Goal: Task Accomplishment & Management: Complete application form

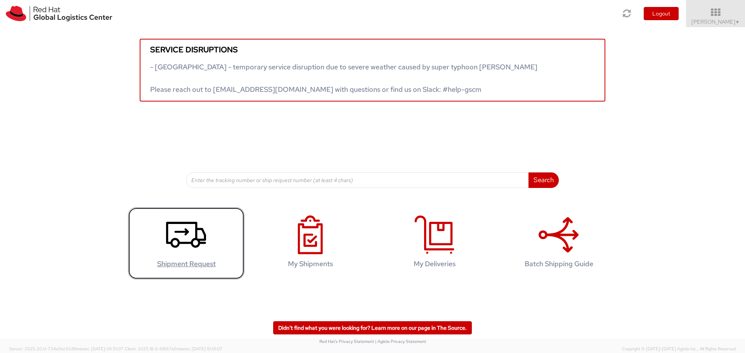
click at [216, 245] on link "Shipment Request" at bounding box center [186, 244] width 116 height 73
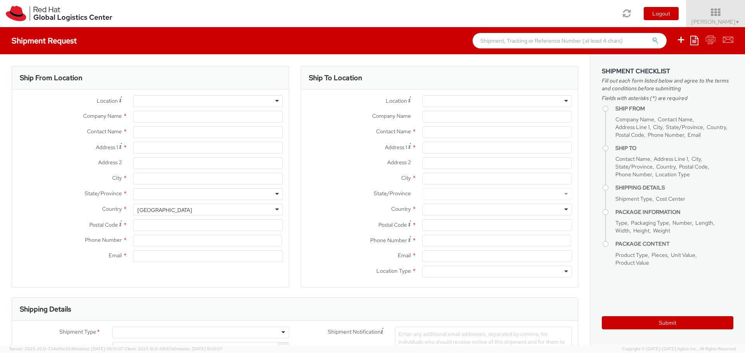
select select "733"
select select
type input "Red Hat"
type input "[PERSON_NAME]"
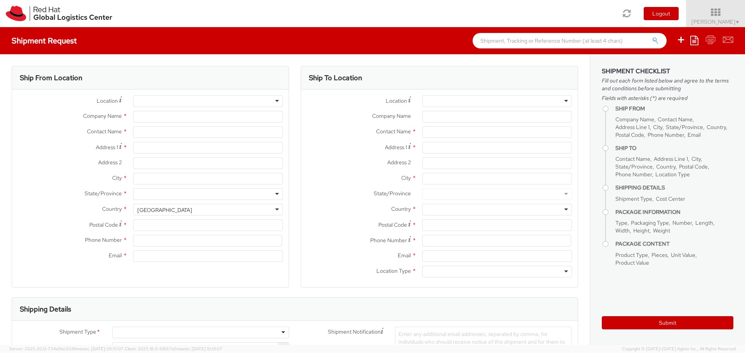
type input "abrugaro@redhat.com"
click at [203, 131] on input "[PERSON_NAME]" at bounding box center [208, 132] width 150 height 12
type input "Alejandro Brugarolas Sánchez-Lidón"
type input "Calle País Valenciano,44"
type input "dúplex C 35 Urb. Azahar II , patio interior"
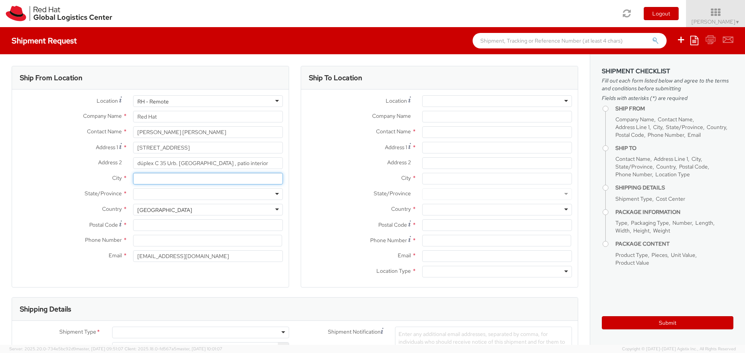
type input "Orihuela"
type input "03300"
type input "640372498"
click at [158, 195] on div at bounding box center [208, 194] width 150 height 12
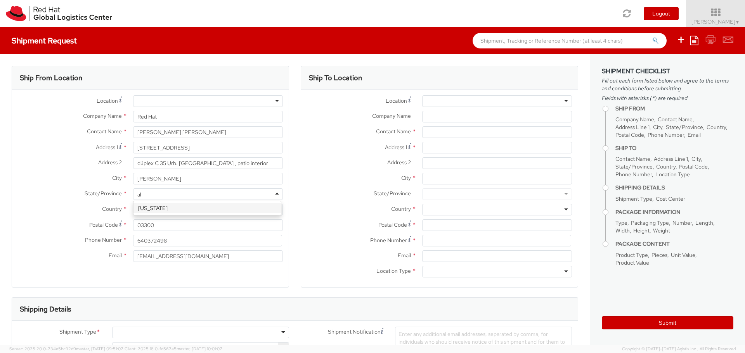
type input "a"
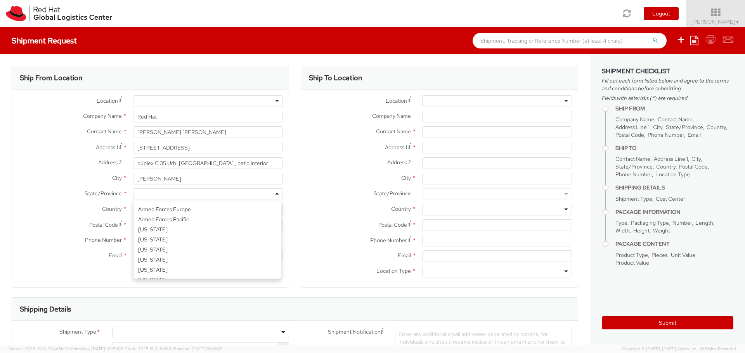
scroll to position [120, 0]
click at [85, 223] on label "Postal Code *" at bounding box center [69, 225] width 115 height 10
click at [133, 223] on input "03300" at bounding box center [208, 226] width 150 height 12
click at [144, 208] on div "United States" at bounding box center [164, 210] width 55 height 8
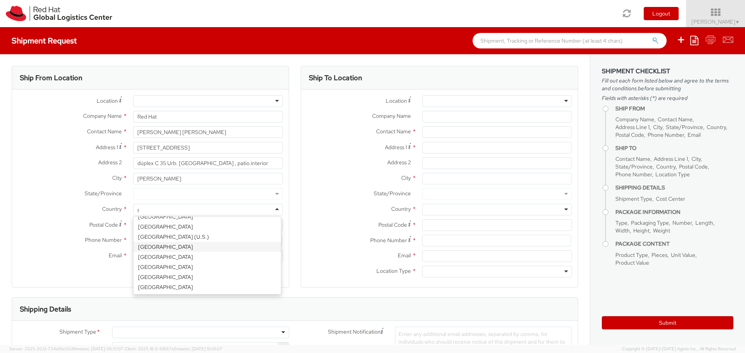
scroll to position [728, 0]
type input "spa"
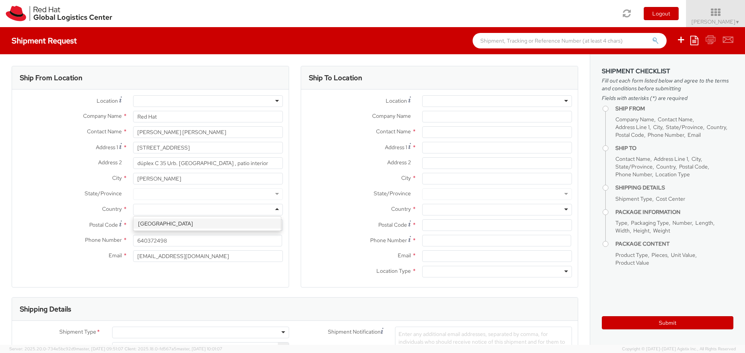
select select "CM"
select select "KGS"
click at [159, 195] on div at bounding box center [208, 194] width 150 height 12
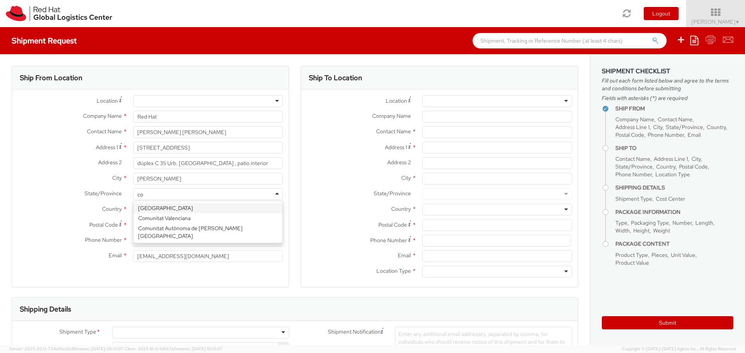
type input "com"
click at [214, 195] on div "Comunitat Valenciana" at bounding box center [208, 194] width 150 height 12
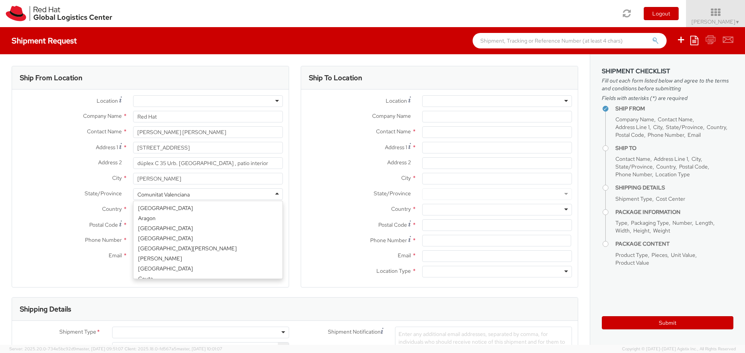
click at [214, 195] on div "Comunitat Valenciana" at bounding box center [208, 194] width 150 height 12
click at [74, 222] on label "Postal Code *" at bounding box center [69, 225] width 115 height 10
click at [133, 222] on input "03300" at bounding box center [208, 226] width 150 height 12
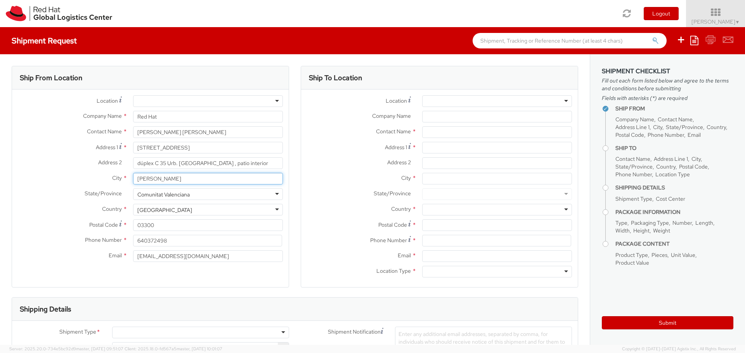
click at [213, 179] on input "Orihuela" at bounding box center [208, 179] width 150 height 12
type input "Orihuela (Alicante)"
click at [36, 169] on div "Address 2 * dúplex C 35 Urb. Azahar II , patio interior" at bounding box center [150, 163] width 277 height 12
click at [448, 100] on div at bounding box center [497, 101] width 150 height 12
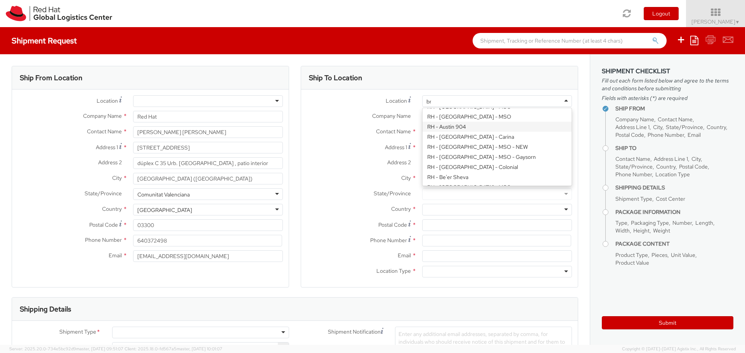
scroll to position [2, 0]
type input "brn"
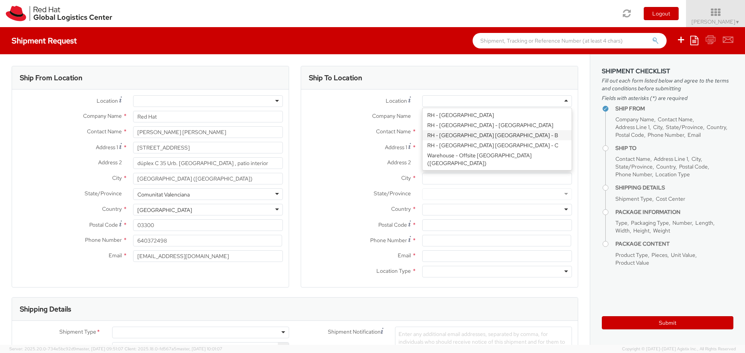
type input "Red Hat Czech s.r.o."
type input "Purkynova 647/111"
type input "BRNO"
type input "621 00"
type input "420 532 294 555"
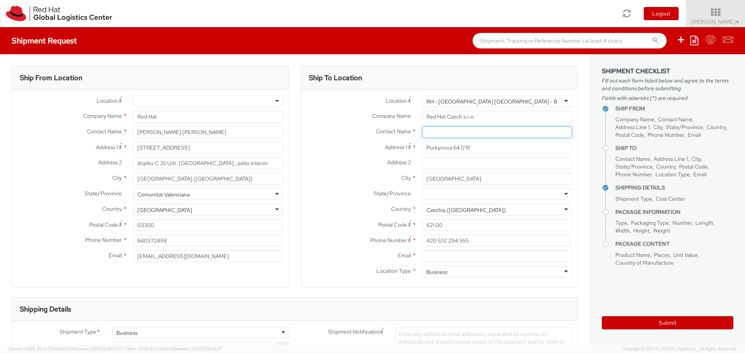
click at [438, 132] on input "text" at bounding box center [497, 132] width 150 height 12
paste input "Red Hat IT - Endpoint Systems"
type input "Red Hat IT - Endpoint Systems"
click at [446, 126] on div "Company Name * Red Hat Czech s.r.o." at bounding box center [439, 119] width 277 height 16
click at [446, 129] on input "text" at bounding box center [497, 132] width 150 height 12
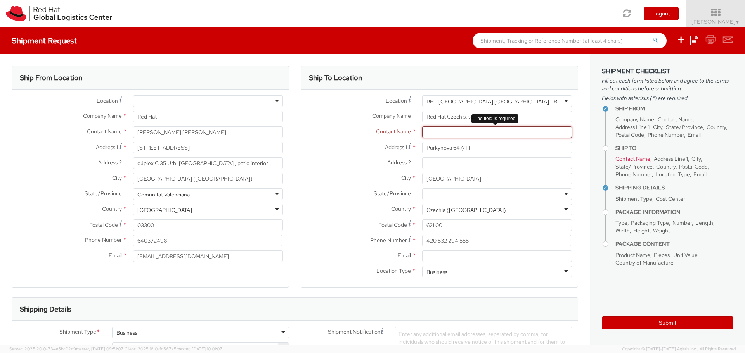
paste input "Attn: Red Hat IT - Endpoint Systems"
type input "Attn: Red Hat IT - Endpoint Systems"
click at [329, 175] on label "City *" at bounding box center [358, 178] width 115 height 10
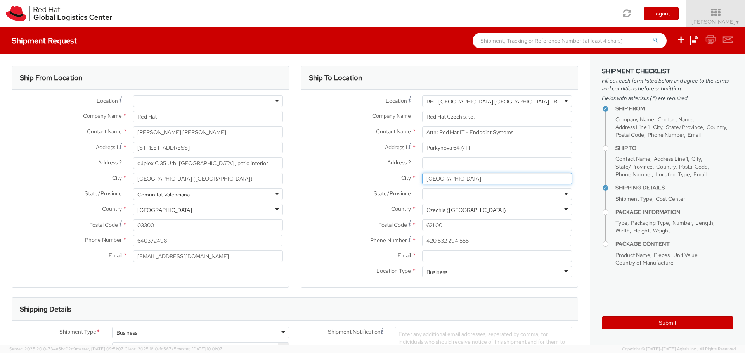
click at [422, 175] on input "BRNO" at bounding box center [497, 179] width 150 height 12
click at [455, 257] on input "Email *" at bounding box center [497, 257] width 150 height 12
paste input "laptop-return@redhat.com"
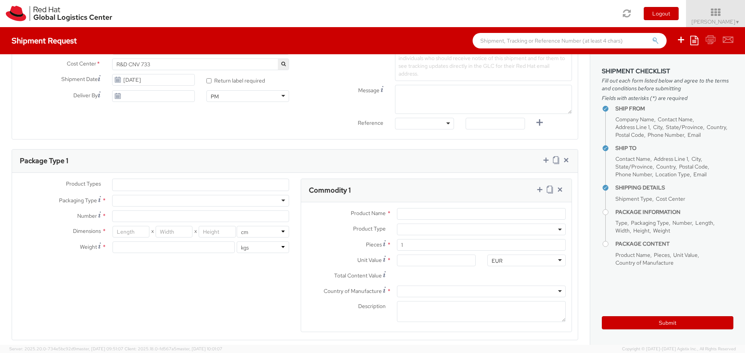
scroll to position [310, 0]
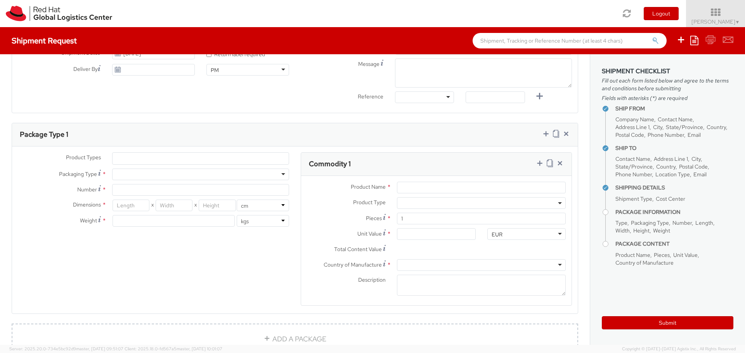
type input "laptop-return@redhat.com"
click at [247, 158] on ul at bounding box center [200, 159] width 176 height 12
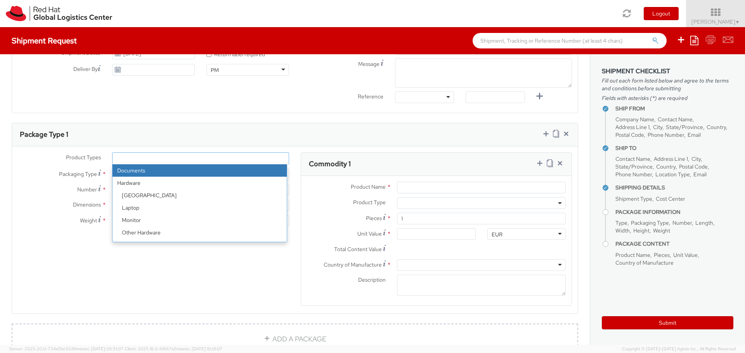
click at [247, 158] on ul at bounding box center [200, 159] width 176 height 12
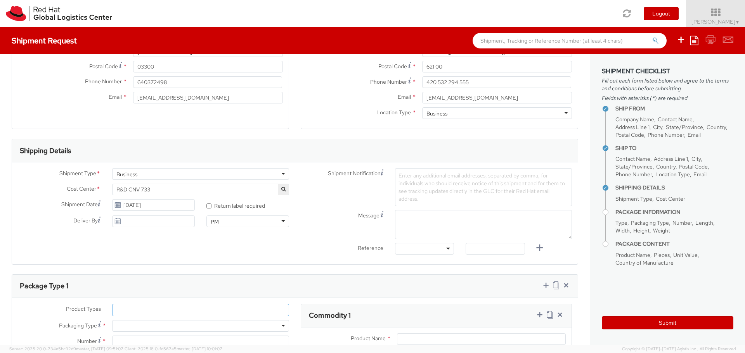
scroll to position [155, 0]
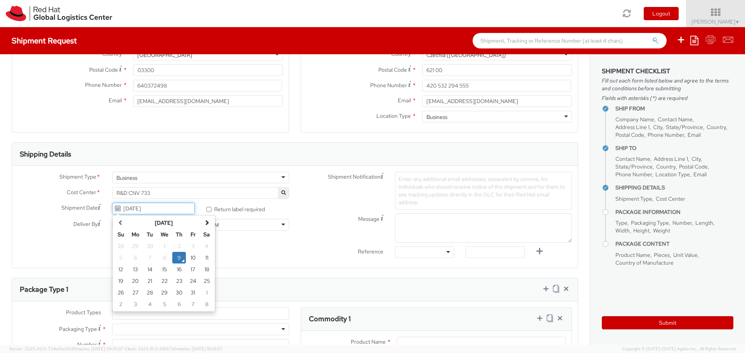
click at [175, 211] on input "10/09/2025" at bounding box center [153, 209] width 83 height 12
click at [130, 271] on td "13" at bounding box center [136, 270] width 16 height 12
type input "10/13/2025"
click at [421, 192] on span "Enter any additional email addresses, separated by comma, for individuals who s…" at bounding box center [481, 191] width 166 height 30
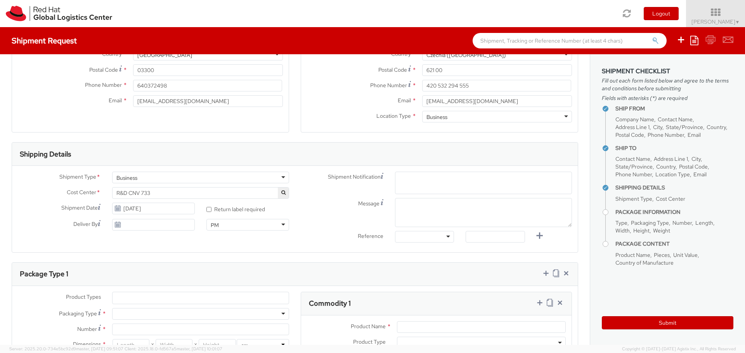
paste input "emea-eshub@redhat.com"
type input "emea-eshub@redhat.com"
click at [430, 206] on textarea "Message" at bounding box center [483, 212] width 177 height 29
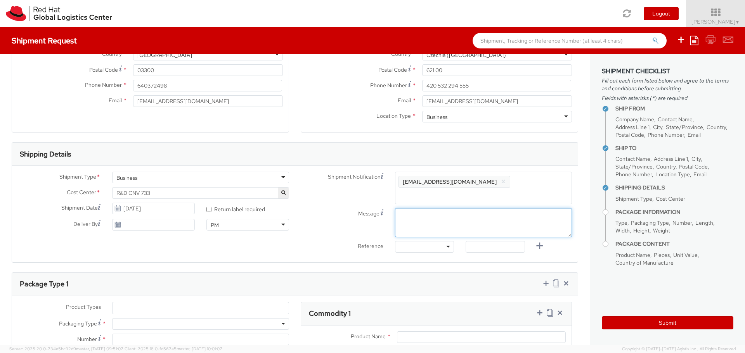
click at [422, 208] on textarea "Message" at bounding box center [483, 222] width 177 height 29
click at [419, 208] on textarea "Message" at bounding box center [483, 222] width 177 height 29
click at [443, 216] on textarea "morning" at bounding box center [483, 222] width 177 height 29
type textarea "Pickup Time: Morning"
click at [157, 192] on span "R&D CNV 733" at bounding box center [200, 193] width 168 height 7
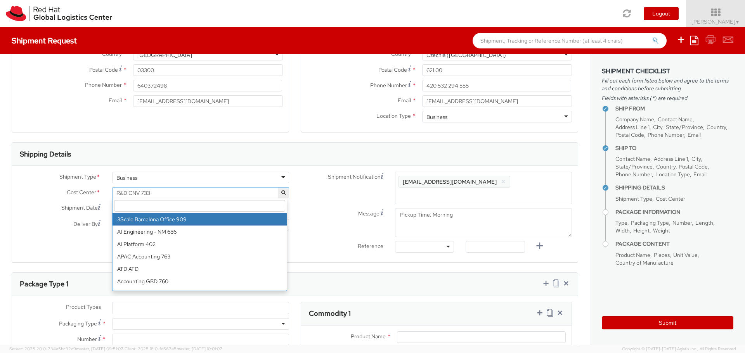
click at [151, 204] on input "search" at bounding box center [199, 206] width 171 height 12
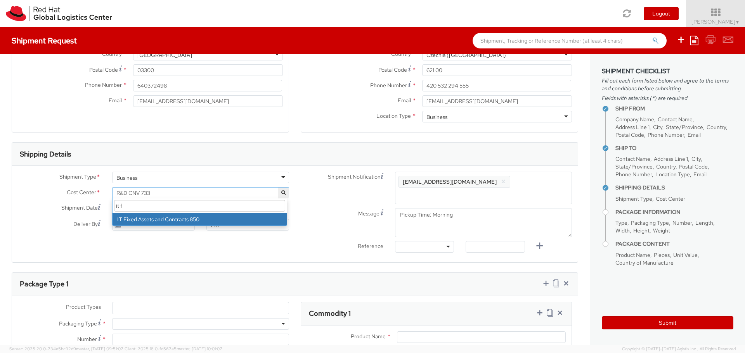
type input "it f"
select select "850"
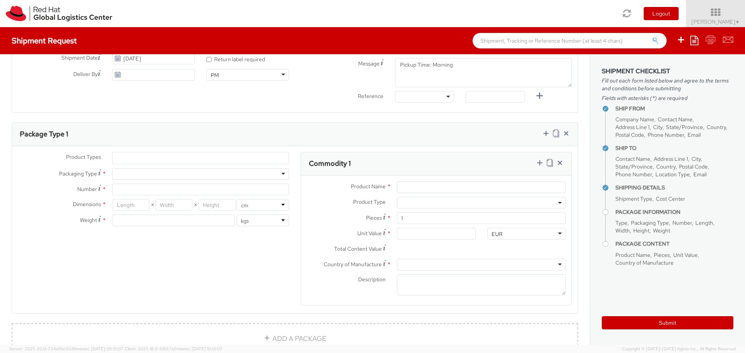
scroll to position [310, 0]
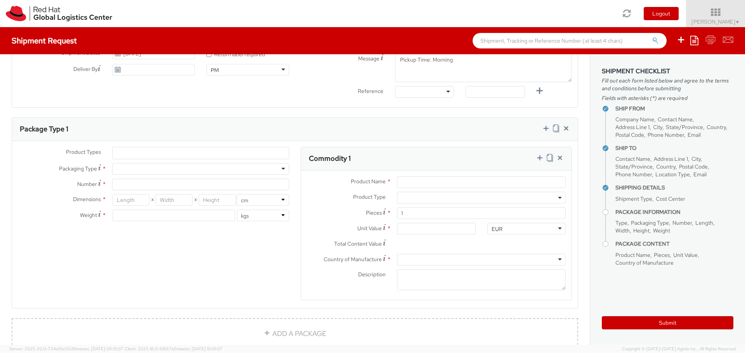
click at [143, 147] on ul at bounding box center [200, 153] width 176 height 12
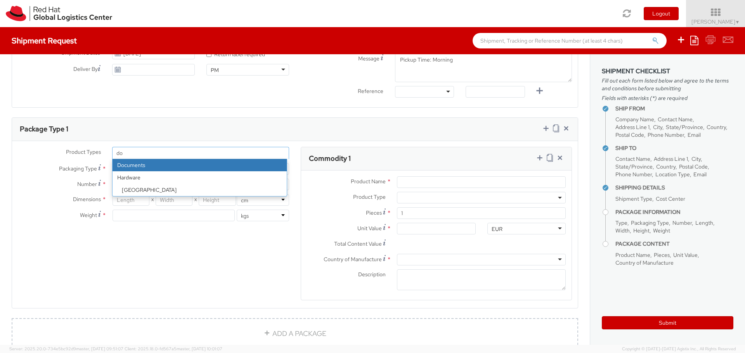
type input "do"
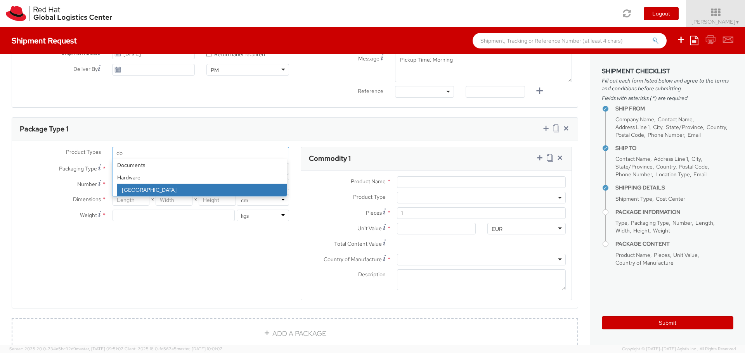
select select "DOC_STATION"
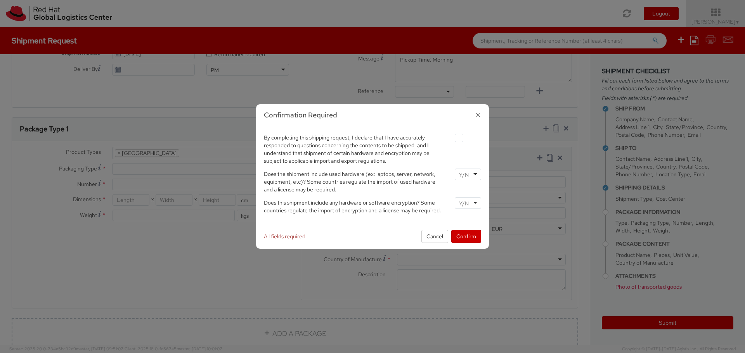
click at [474, 118] on icon "button" at bounding box center [477, 114] width 11 height 11
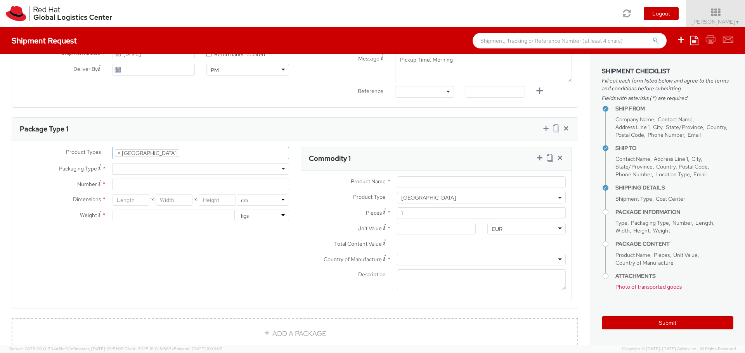
click at [228, 147] on ul "× Docking Station" at bounding box center [200, 153] width 176 height 12
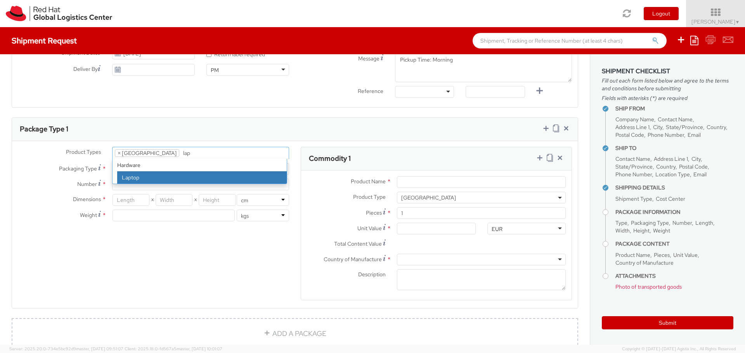
type input "lap"
select select "LAPTOP"
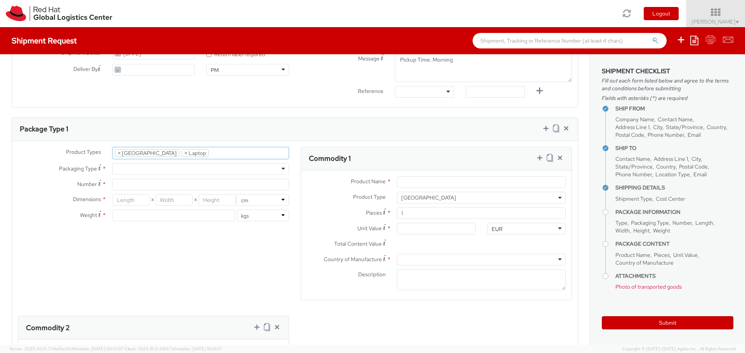
click at [225, 163] on div at bounding box center [200, 169] width 177 height 12
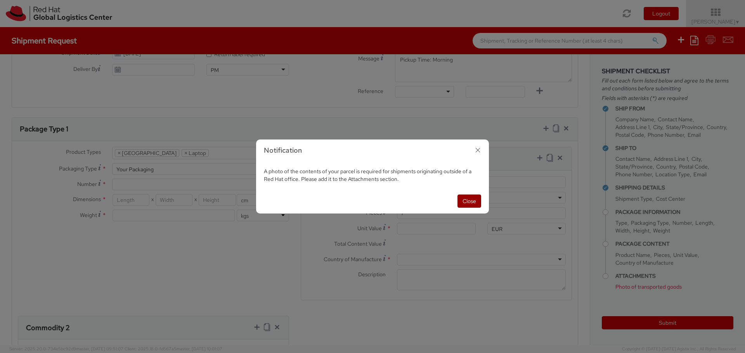
click at [461, 202] on button "Close" at bounding box center [469, 201] width 24 height 13
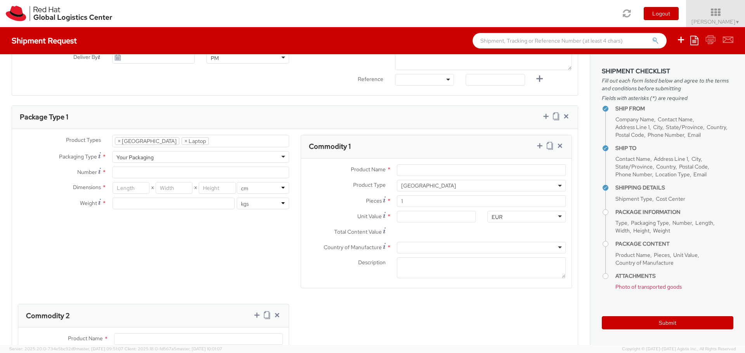
scroll to position [271, 0]
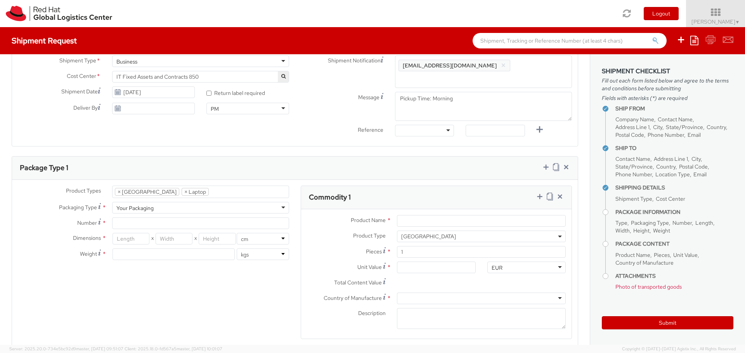
click at [209, 186] on li at bounding box center [221, 192] width 24 height 12
select select "LAPTOP"
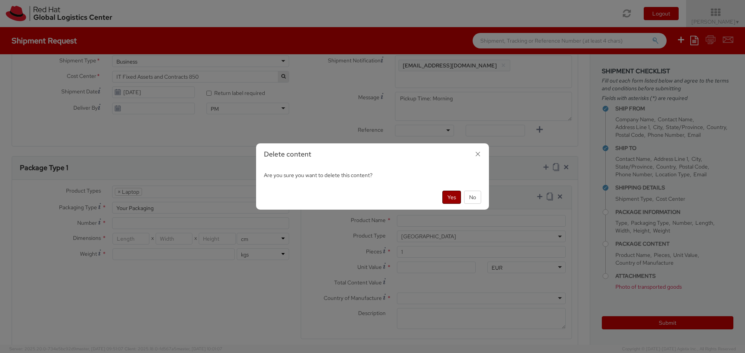
drag, startPoint x: 446, startPoint y: 196, endPoint x: 434, endPoint y: 194, distance: 11.8
click at [449, 197] on button "Yes" at bounding box center [451, 197] width 19 height 13
select select "LAPTOP"
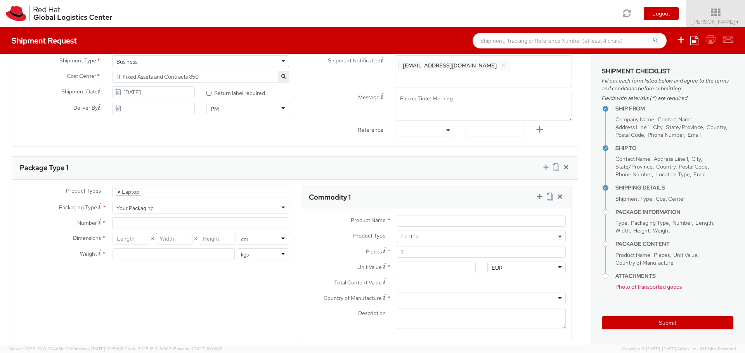
click at [118, 188] on span "×" at bounding box center [119, 191] width 3 height 7
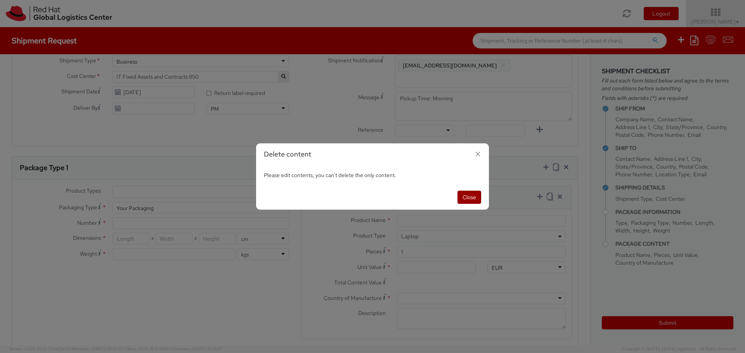
click at [468, 196] on button "Close" at bounding box center [469, 197] width 24 height 13
select select "LAPTOP"
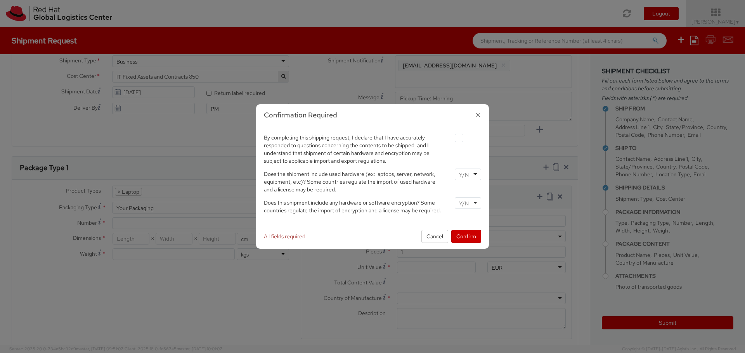
click at [455, 137] on label at bounding box center [459, 138] width 9 height 9
click at [452, 137] on input "checkbox" at bounding box center [449, 138] width 5 height 5
checkbox input "true"
click at [466, 176] on input "select-one" at bounding box center [464, 175] width 11 height 8
click at [467, 202] on input "select-one" at bounding box center [464, 204] width 11 height 8
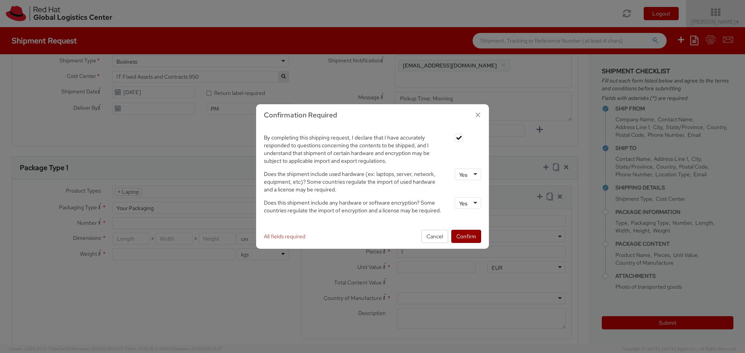
click at [471, 238] on button "Confirm" at bounding box center [466, 236] width 30 height 13
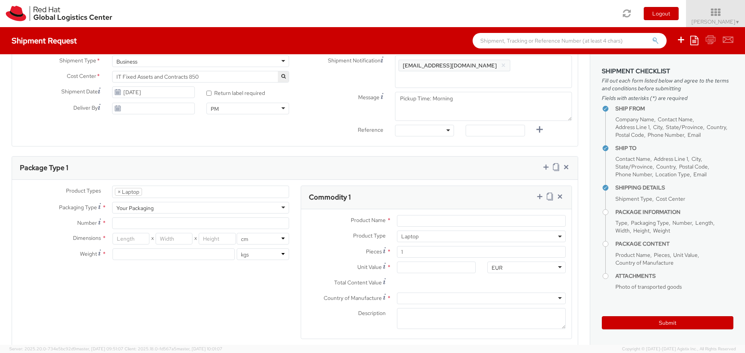
click at [183, 186] on ul "× Laptop" at bounding box center [200, 192] width 176 height 12
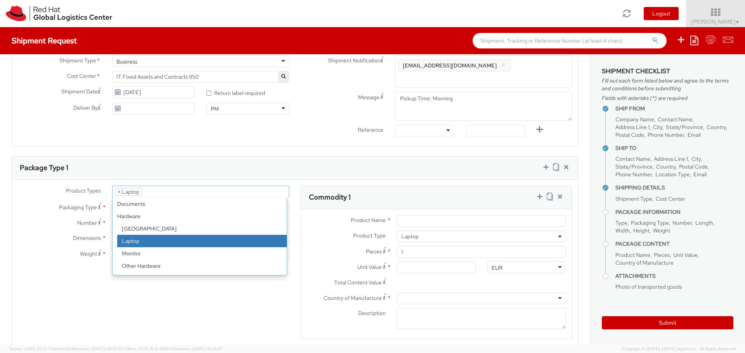
select select "DOC_STATION"
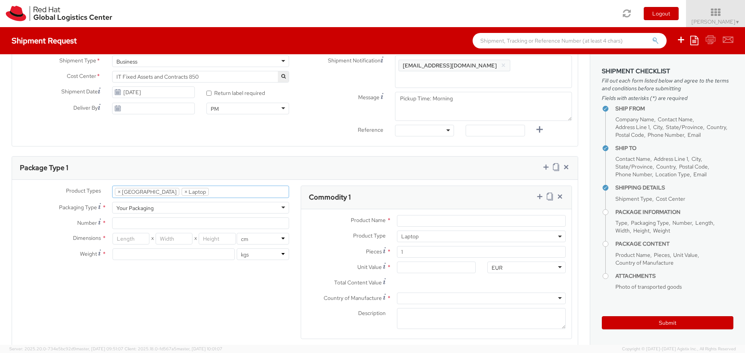
click at [185, 281] on div "Product Types * Documents Docking Station Laptop Monitor Other Hardware Server …" at bounding box center [294, 352] width 565 height 333
click at [150, 218] on input "Number *" at bounding box center [200, 224] width 177 height 12
type input "1"
click at [147, 293] on div "Product Types * Documents Docking Station Laptop Monitor Other Hardware Server …" at bounding box center [294, 352] width 565 height 333
click at [199, 233] on input "number" at bounding box center [217, 239] width 37 height 12
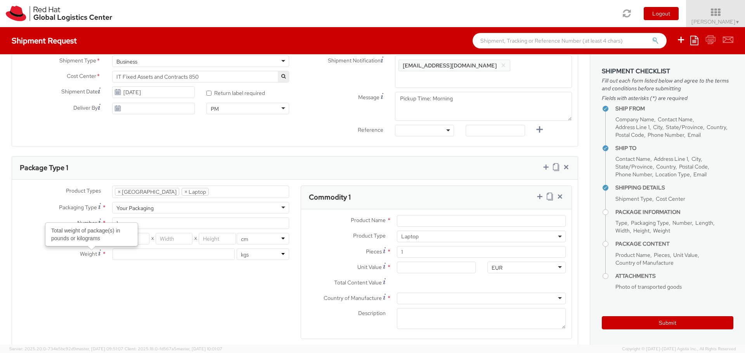
drag, startPoint x: 150, startPoint y: 302, endPoint x: 150, endPoint y: 282, distance: 19.4
click at [150, 301] on div "Product Types * Documents Docking Station Laptop Monitor Other Hardware Server …" at bounding box center [294, 352] width 565 height 333
click at [130, 233] on input "number" at bounding box center [130, 239] width 37 height 12
type input "60"
type input "39"
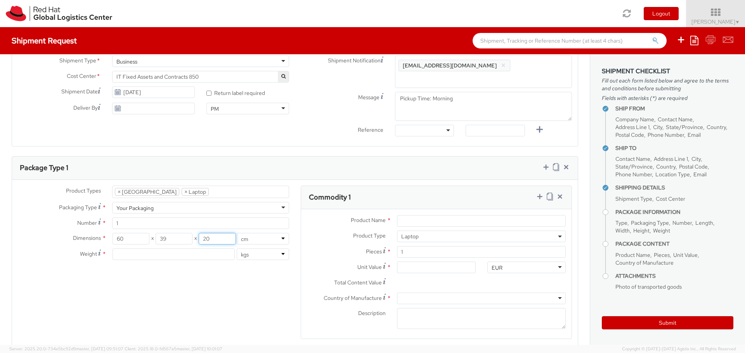
type input "20"
click at [124, 249] on input "number" at bounding box center [173, 255] width 122 height 12
type input "4"
click at [156, 288] on div "Product Types * Documents Docking Station Laptop Monitor Other Hardware Server …" at bounding box center [294, 352] width 565 height 333
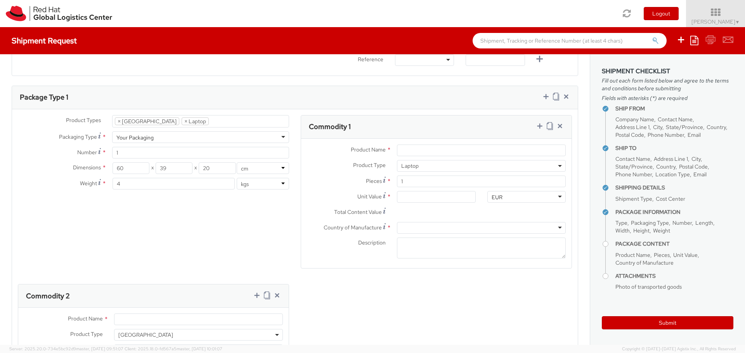
scroll to position [349, 0]
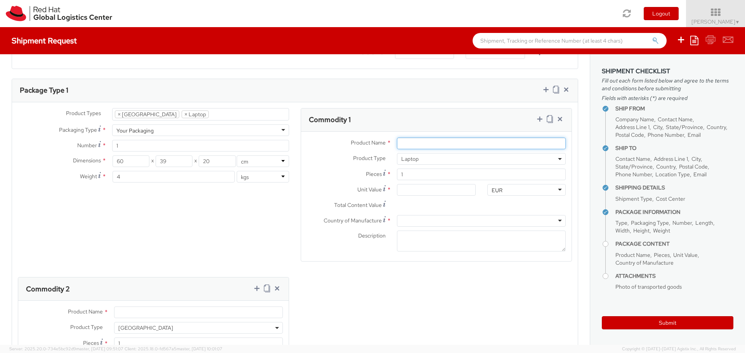
click at [451, 138] on input "Product Name *" at bounding box center [481, 144] width 169 height 12
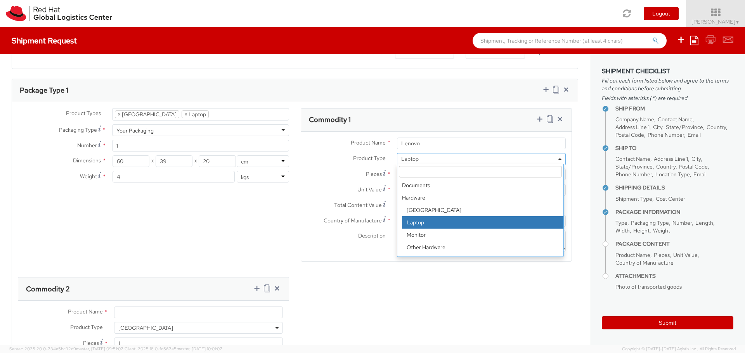
click at [480, 156] on span "Laptop" at bounding box center [481, 159] width 160 height 7
click at [466, 138] on input "Lenovo" at bounding box center [481, 144] width 169 height 12
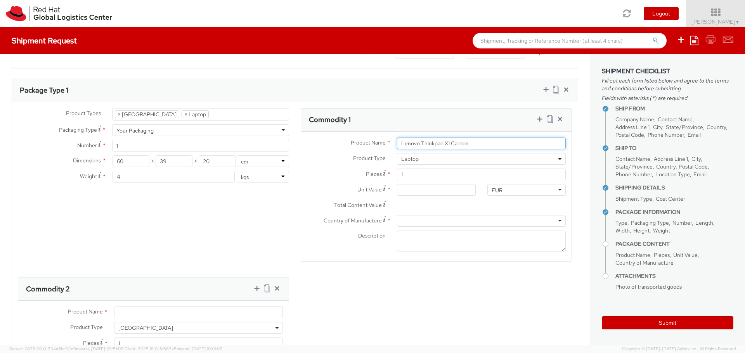
type input "Lenovo Thinkpad X1 Carbon"
click at [418, 215] on div at bounding box center [481, 221] width 169 height 12
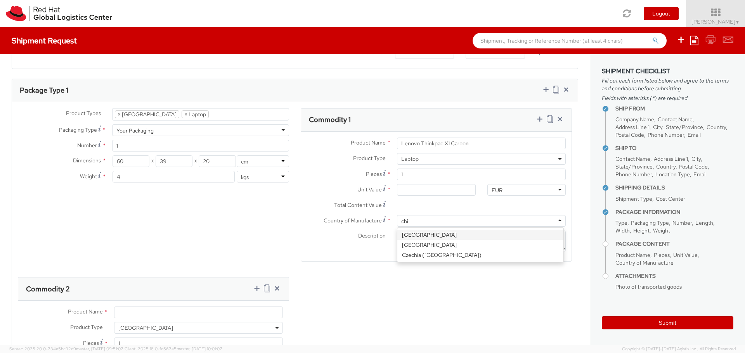
type input "chin"
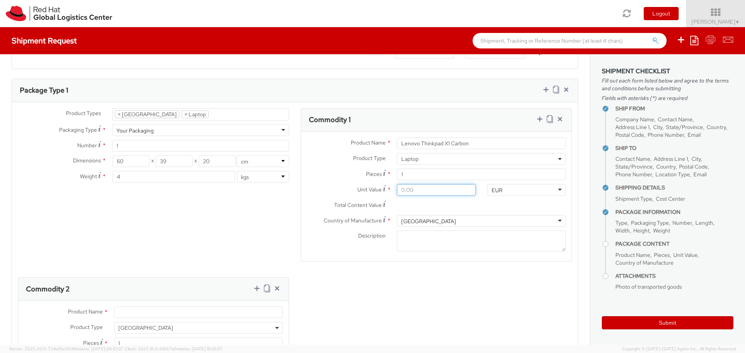
click at [437, 184] on input "Unit Value *" at bounding box center [436, 190] width 78 height 12
type input "5.00"
type input "50.00"
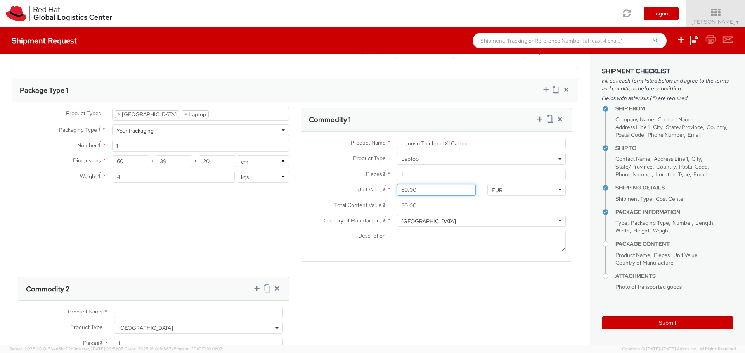
type input "500.00"
click at [474, 273] on div "Product Types * Documents Docking Station Laptop Monitor Other Hardware Server …" at bounding box center [294, 274] width 565 height 333
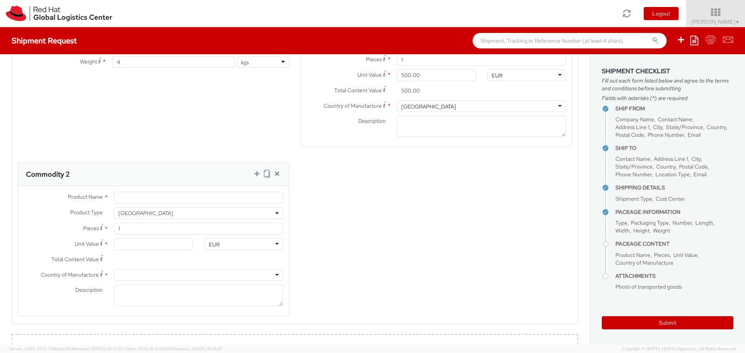
scroll to position [465, 0]
click at [147, 190] on input "Product Name *" at bounding box center [198, 196] width 169 height 12
type input "M"
type input "Lenovo Docking Station Thunderbolt 4"
click at [152, 237] on input "Unit Value *" at bounding box center [153, 243] width 78 height 12
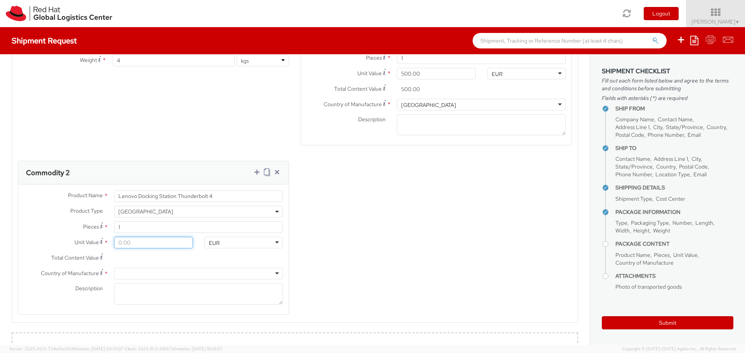
type input "1.00"
type input "10.00"
type input "100.00"
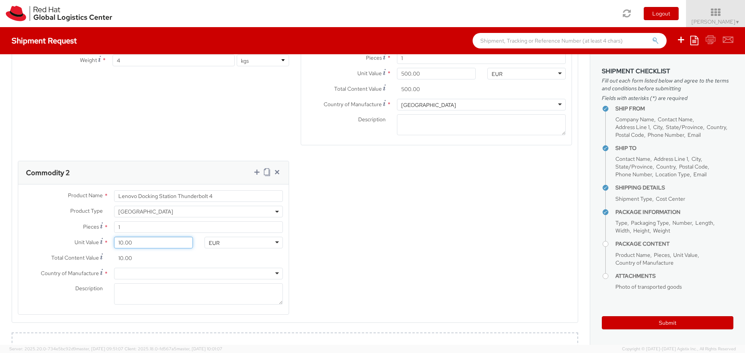
type input "100.00"
click at [389, 239] on div "Product Types * Documents Docking Station Laptop Monitor Other Hardware Server …" at bounding box center [294, 158] width 565 height 333
click at [202, 268] on div at bounding box center [198, 274] width 169 height 12
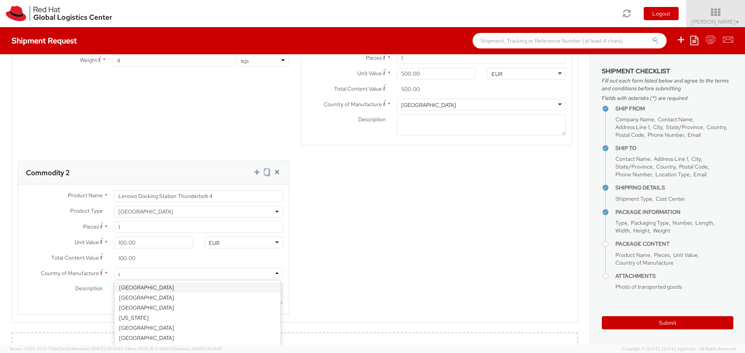
type input "chi"
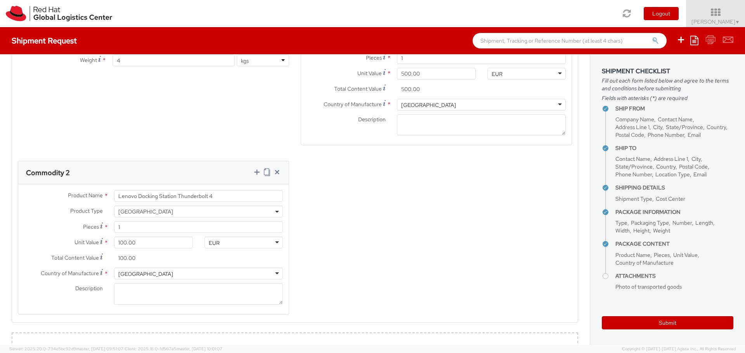
click at [365, 234] on div "Product Types * Documents Docking Station Laptop Monitor Other Hardware Server …" at bounding box center [294, 158] width 565 height 333
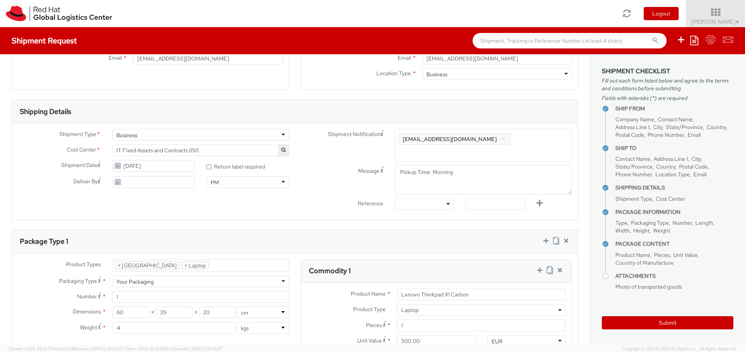
scroll to position [194, 0]
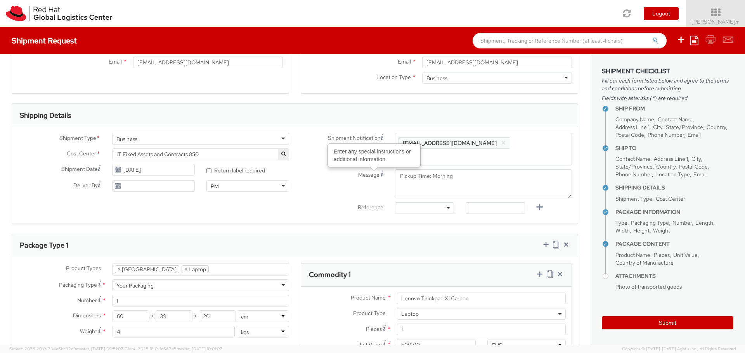
click at [420, 202] on div at bounding box center [424, 208] width 59 height 12
click at [495, 221] on div "Ship From Location Location * RH - Amsterdam - MSO RH - Amsterdam Data Center R…" at bounding box center [295, 344] width 590 height 968
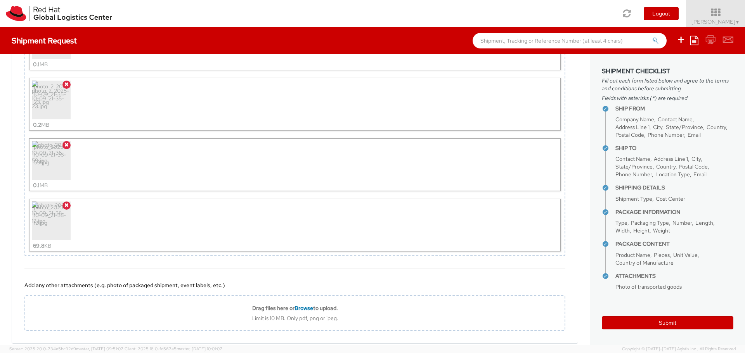
scroll to position [906, 0]
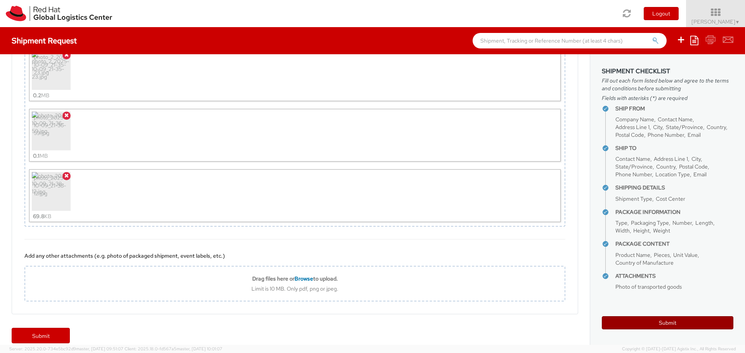
click at [680, 322] on button "Submit" at bounding box center [667, 322] width 131 height 13
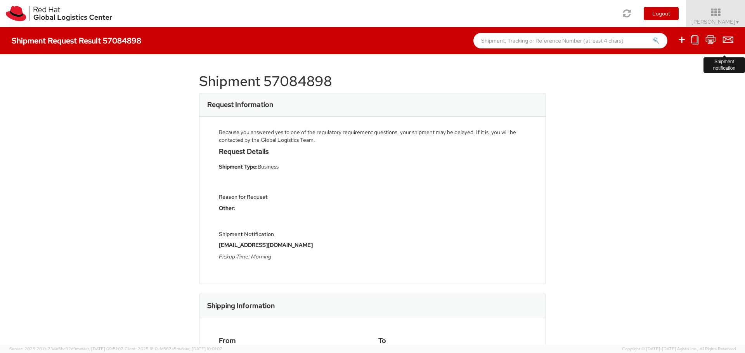
click at [729, 41] on icon at bounding box center [728, 40] width 10 height 10
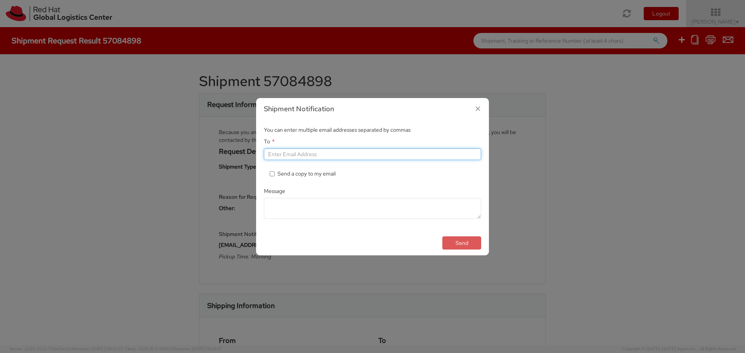
click at [370, 156] on input "To *" at bounding box center [372, 155] width 217 height 12
click at [610, 157] on div "Shipment Notification You can enter multiple email addresses separated by comma…" at bounding box center [372, 176] width 745 height 353
click at [477, 112] on icon "button" at bounding box center [477, 108] width 11 height 11
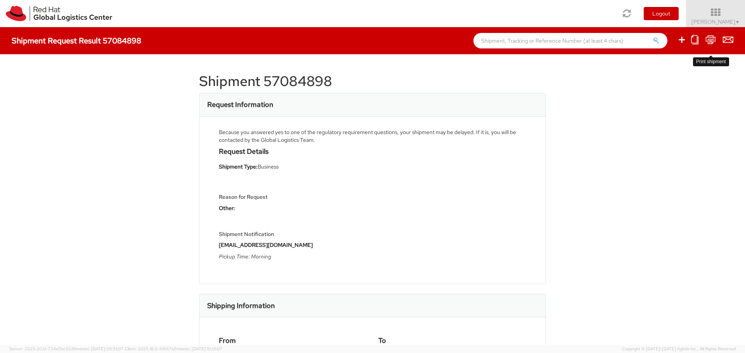
click at [712, 40] on icon at bounding box center [710, 40] width 10 height 10
click at [317, 80] on h1 "Shipment 57084898" at bounding box center [372, 82] width 347 height 16
copy h1 "57084898"
click at [709, 40] on icon at bounding box center [710, 40] width 10 height 10
